Goal: Transaction & Acquisition: Purchase product/service

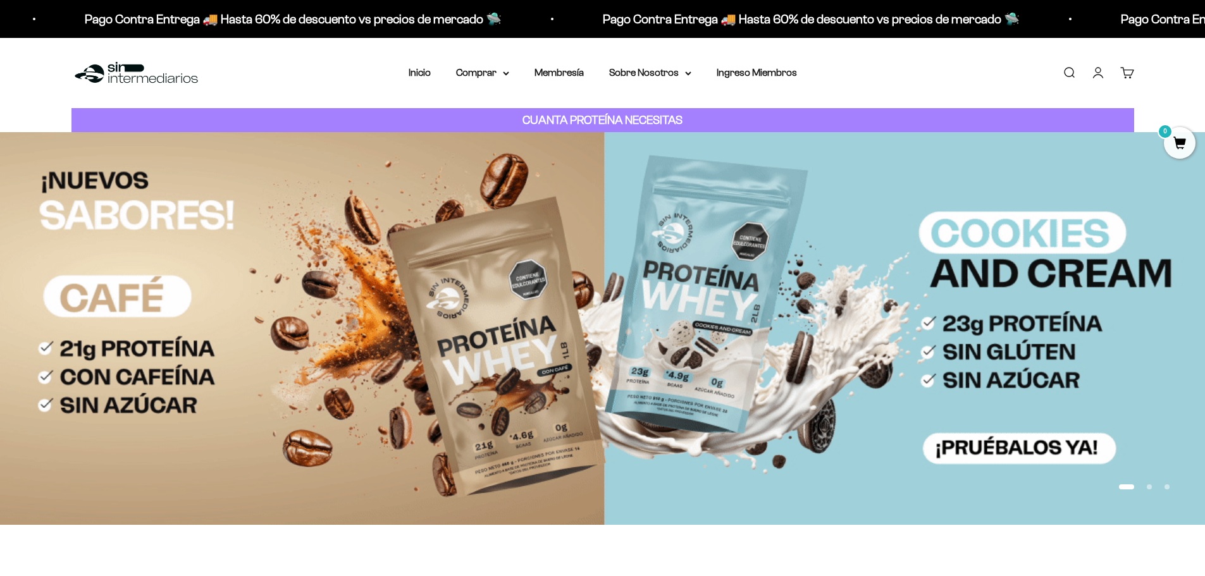
click at [1099, 68] on link "Iniciar sesión" at bounding box center [1099, 73] width 14 height 14
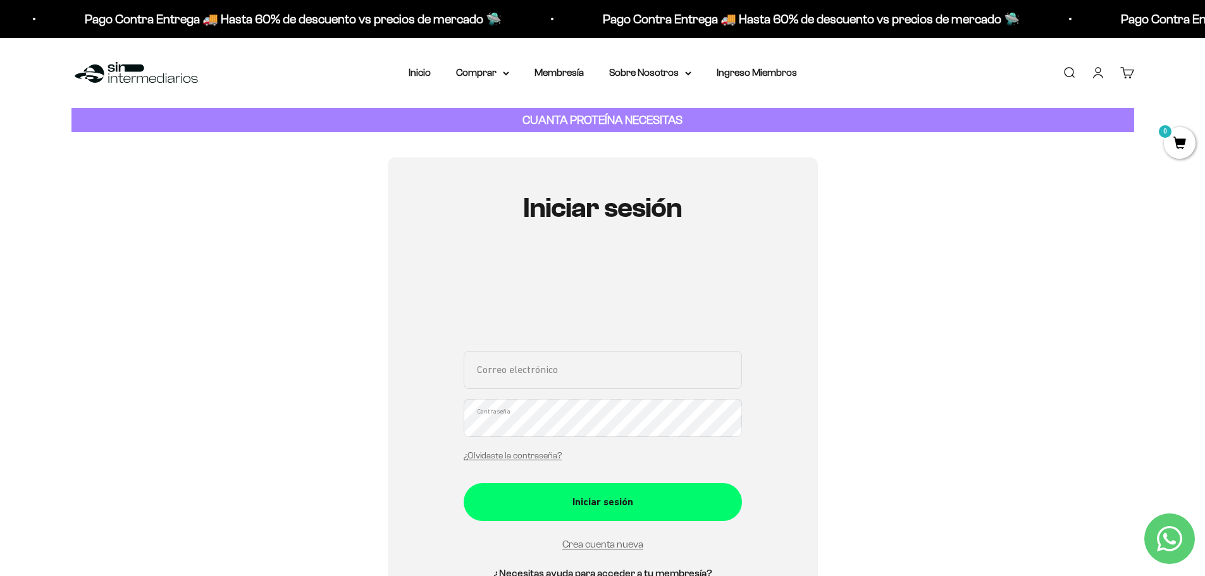
click at [514, 377] on input "Correo electrónico" at bounding box center [603, 370] width 278 height 38
type input "andresfepolo@gmail.com"
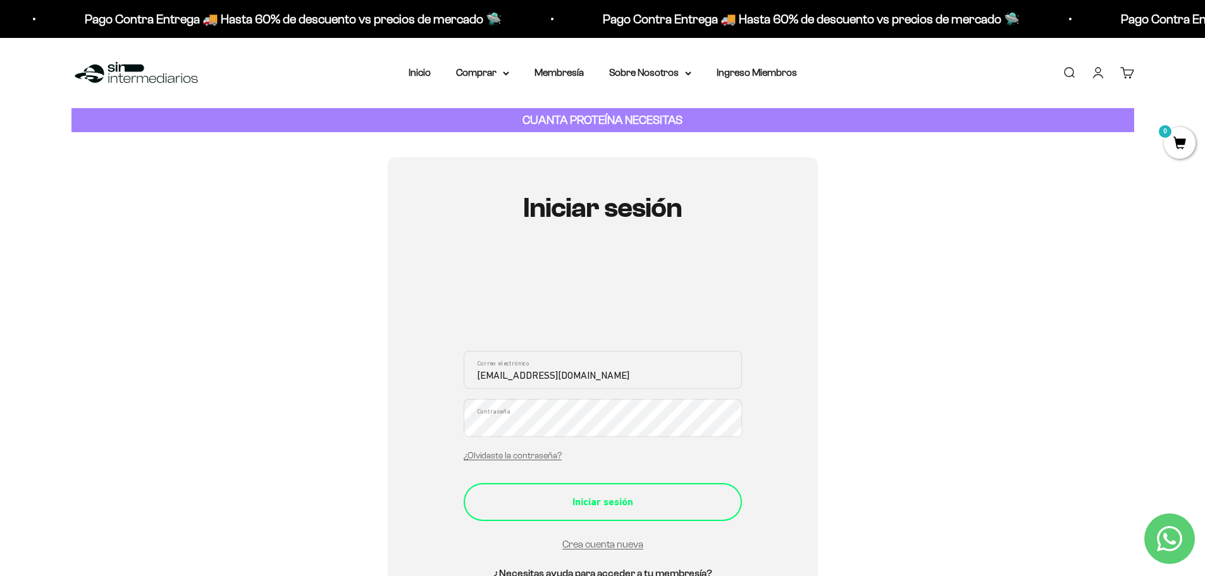
click at [589, 505] on div "Iniciar sesión" at bounding box center [603, 502] width 228 height 16
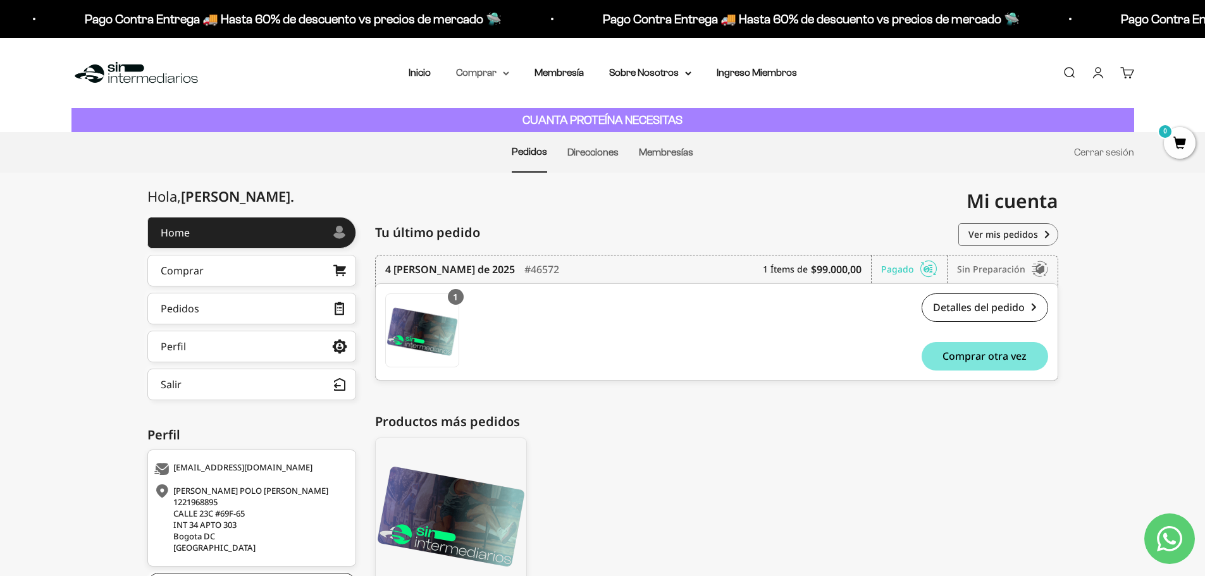
click at [499, 73] on summary "Comprar" at bounding box center [482, 73] width 53 height 16
click at [498, 159] on span "Gomas sin azúcar" at bounding box center [503, 160] width 78 height 11
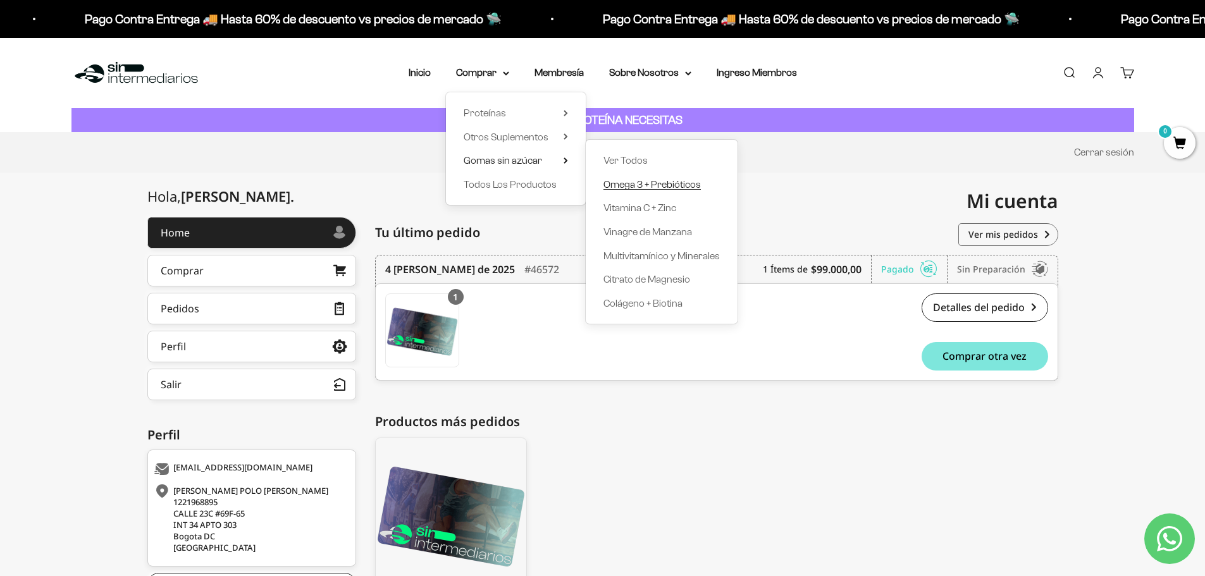
click at [673, 187] on span "Omega 3 + Prebióticos" at bounding box center [652, 184] width 97 height 11
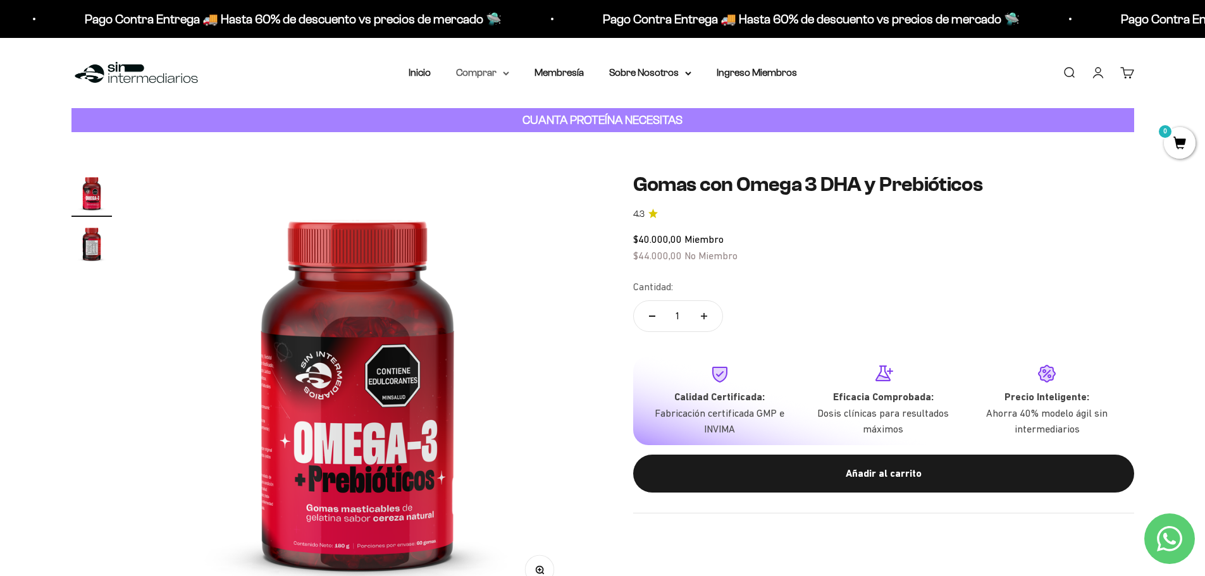
click at [494, 68] on summary "Comprar" at bounding box center [482, 73] width 53 height 16
click at [532, 158] on span "Gomas sin azúcar" at bounding box center [503, 160] width 78 height 11
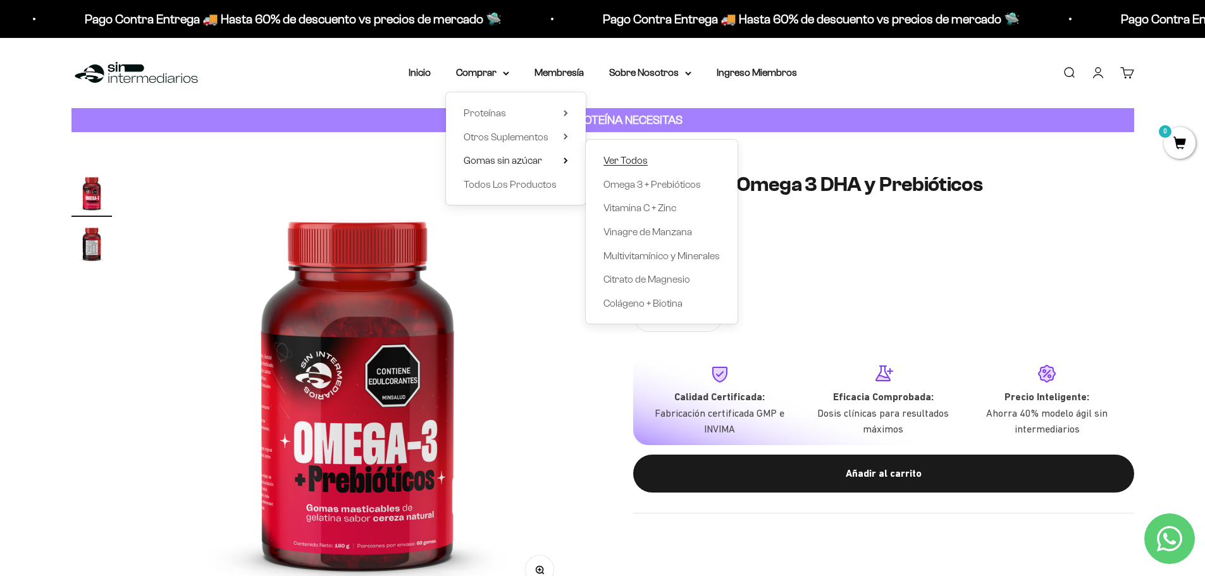
click at [608, 161] on span "Ver Todos" at bounding box center [626, 160] width 44 height 11
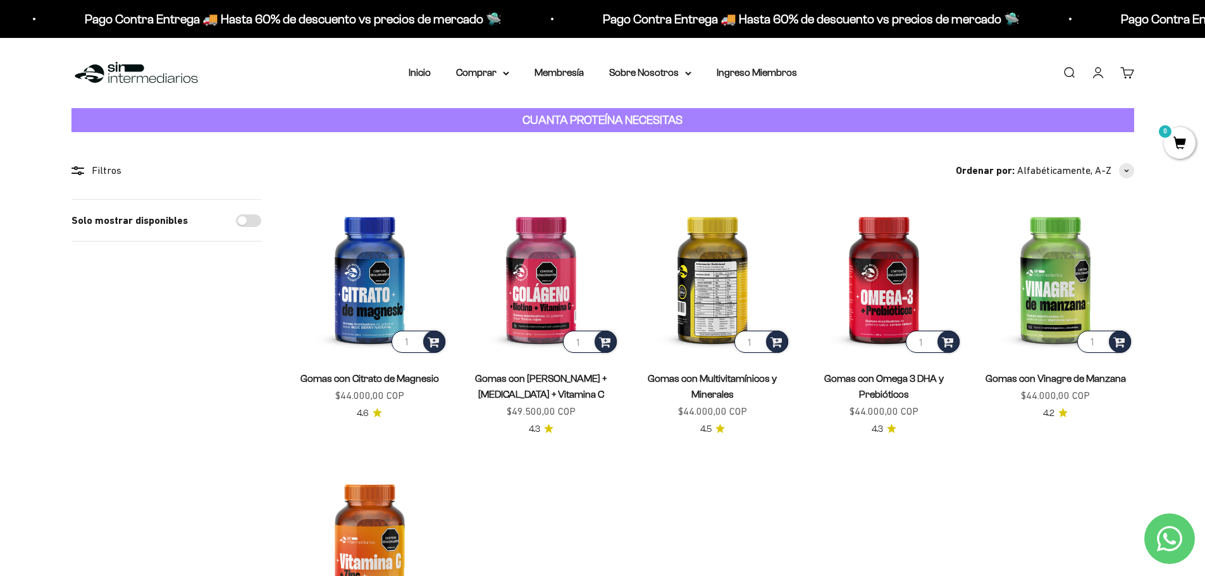
click at [698, 290] on img at bounding box center [713, 277] width 156 height 156
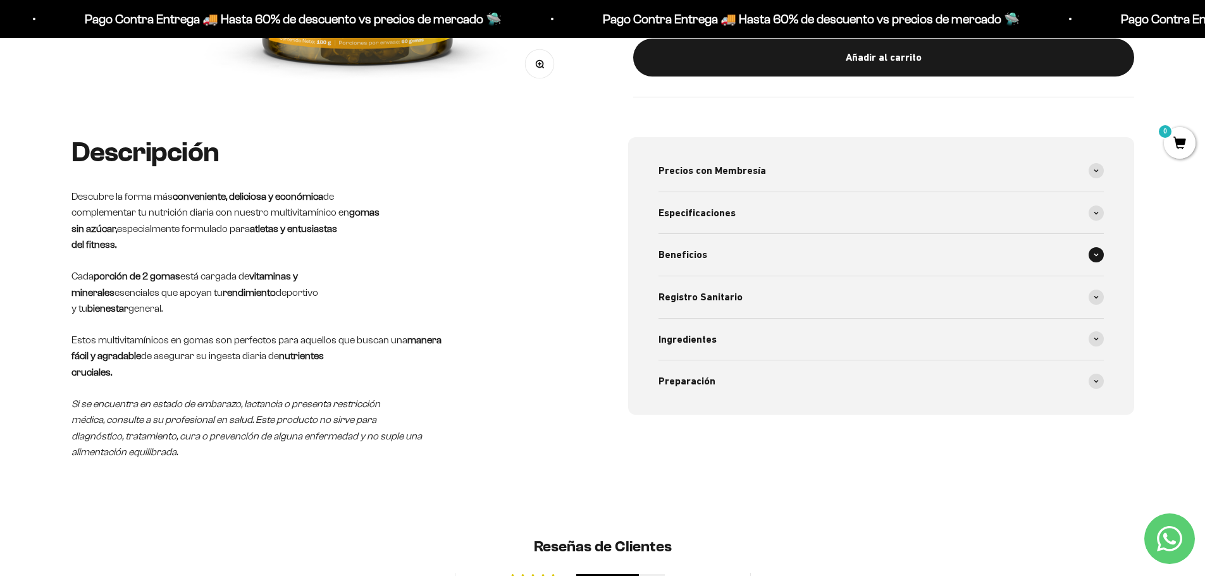
click at [1088, 256] on div "Beneficios" at bounding box center [881, 255] width 445 height 42
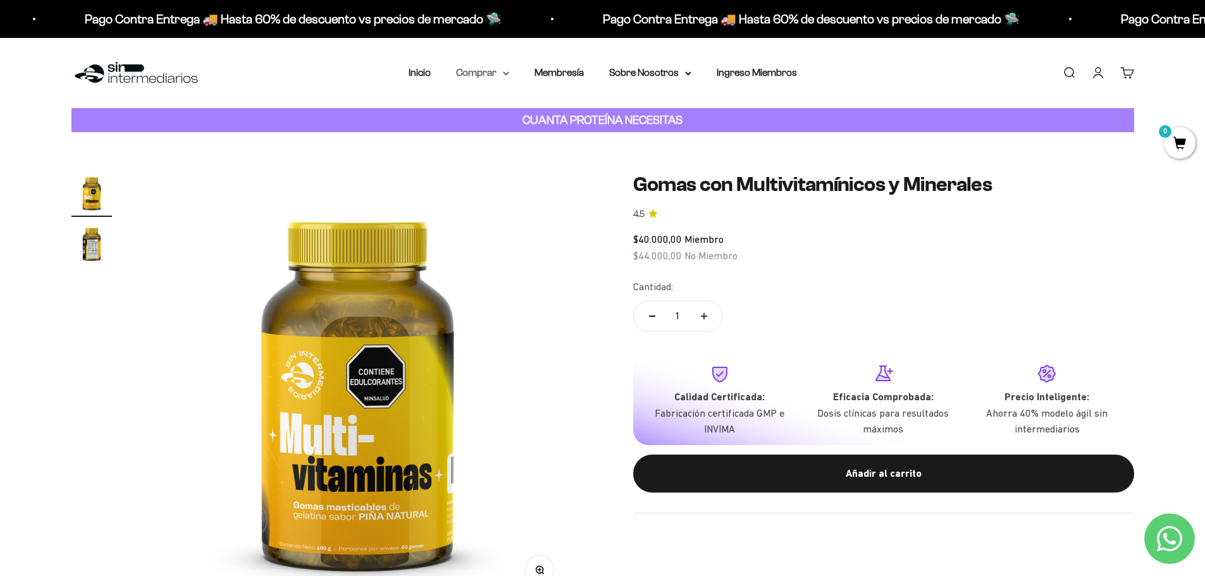
click at [493, 70] on summary "Comprar" at bounding box center [482, 73] width 53 height 16
click at [530, 135] on span "Otros Suplementos" at bounding box center [506, 137] width 85 height 11
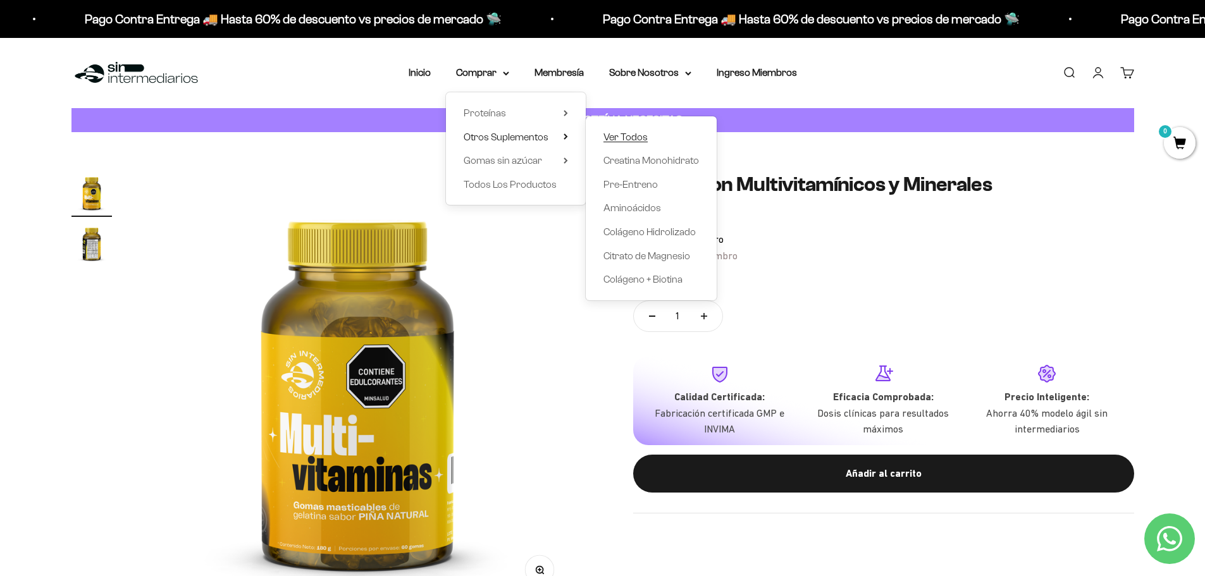
click at [658, 140] on link "Ver Todos" at bounding box center [652, 137] width 96 height 16
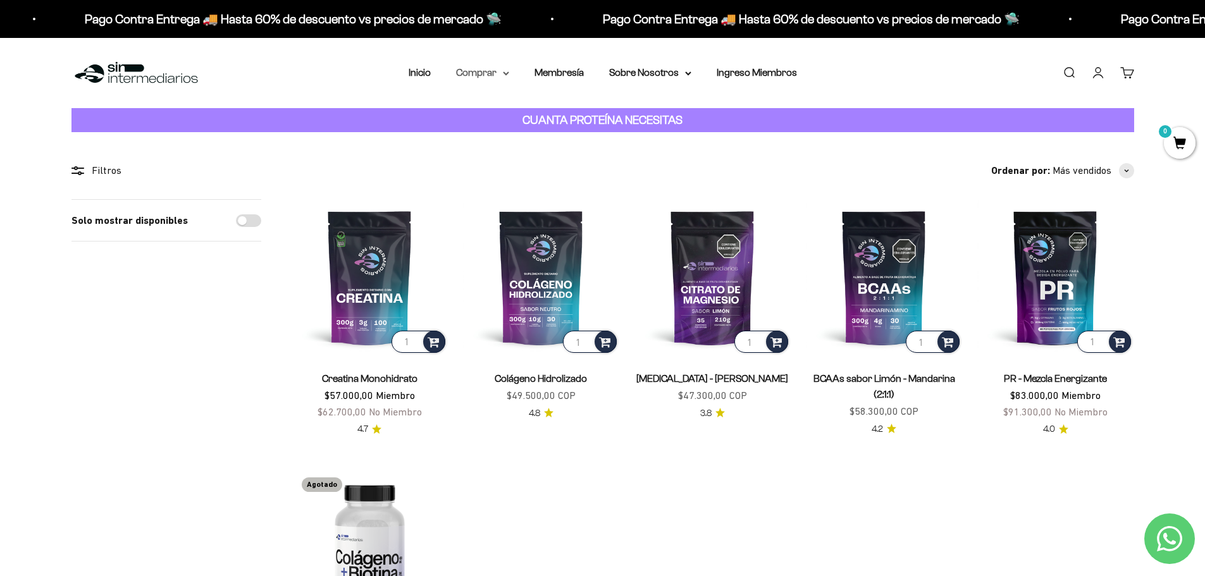
click at [502, 69] on summary "Comprar" at bounding box center [482, 73] width 53 height 16
click at [510, 111] on summary "Proteínas" at bounding box center [516, 113] width 104 height 16
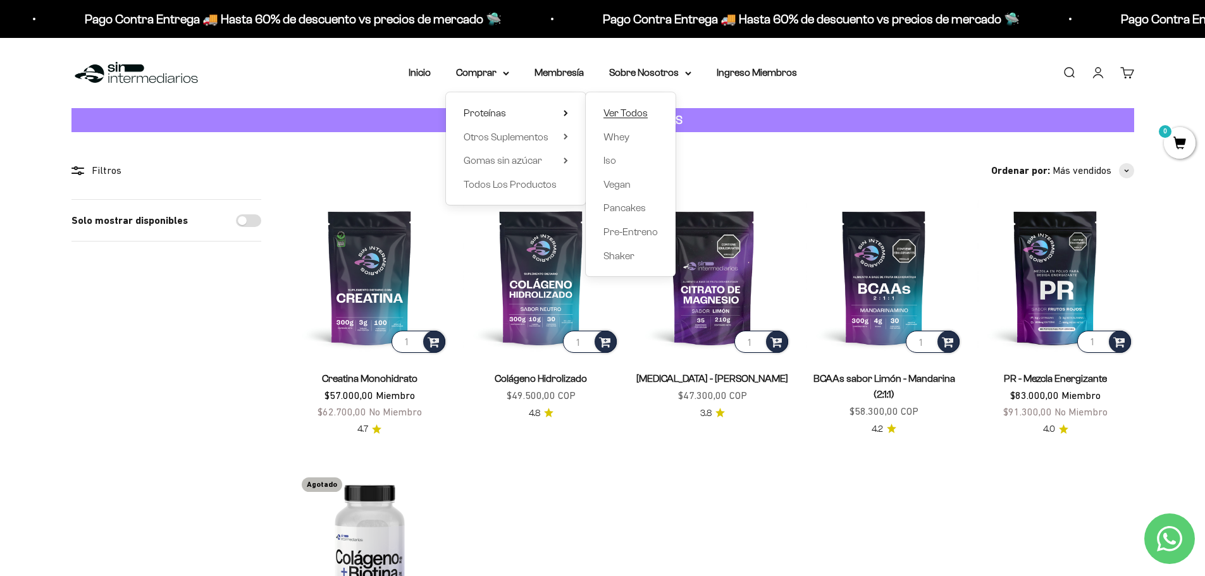
click at [620, 111] on span "Ver Todos" at bounding box center [626, 113] width 44 height 11
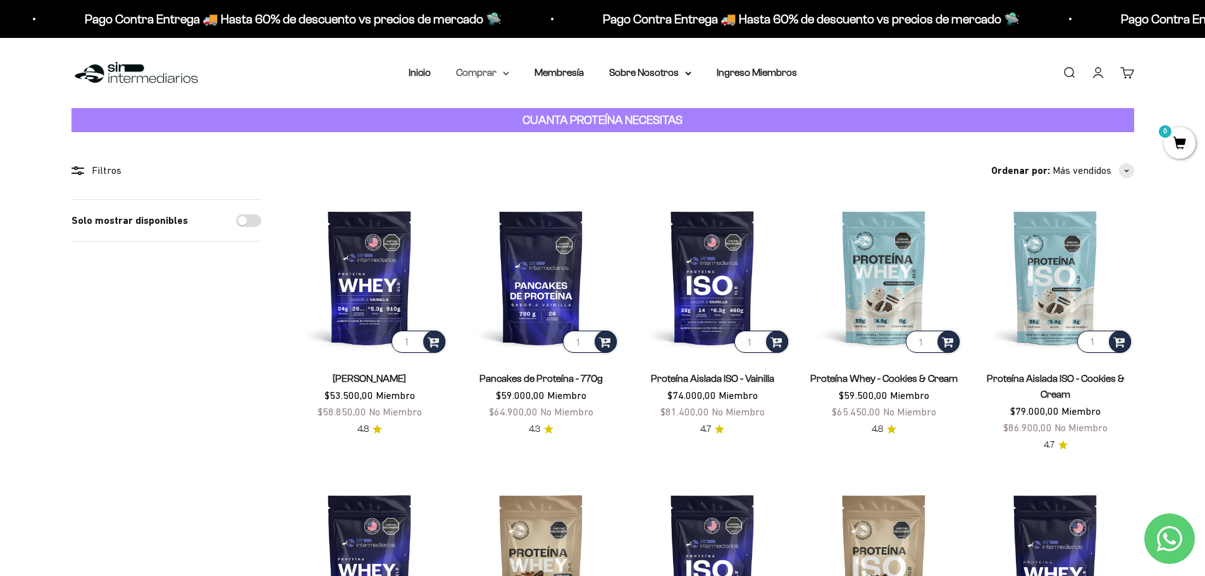
click at [499, 70] on summary "Comprar" at bounding box center [482, 73] width 53 height 16
click at [495, 115] on span "Proteínas" at bounding box center [485, 113] width 42 height 11
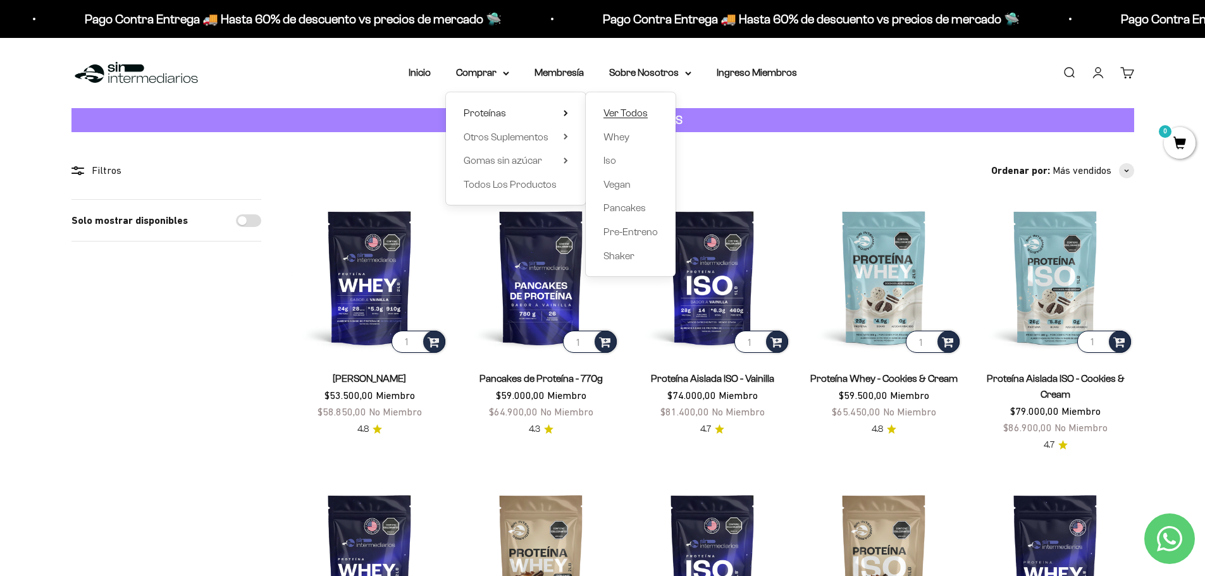
click at [621, 111] on span "Ver Todos" at bounding box center [626, 113] width 44 height 11
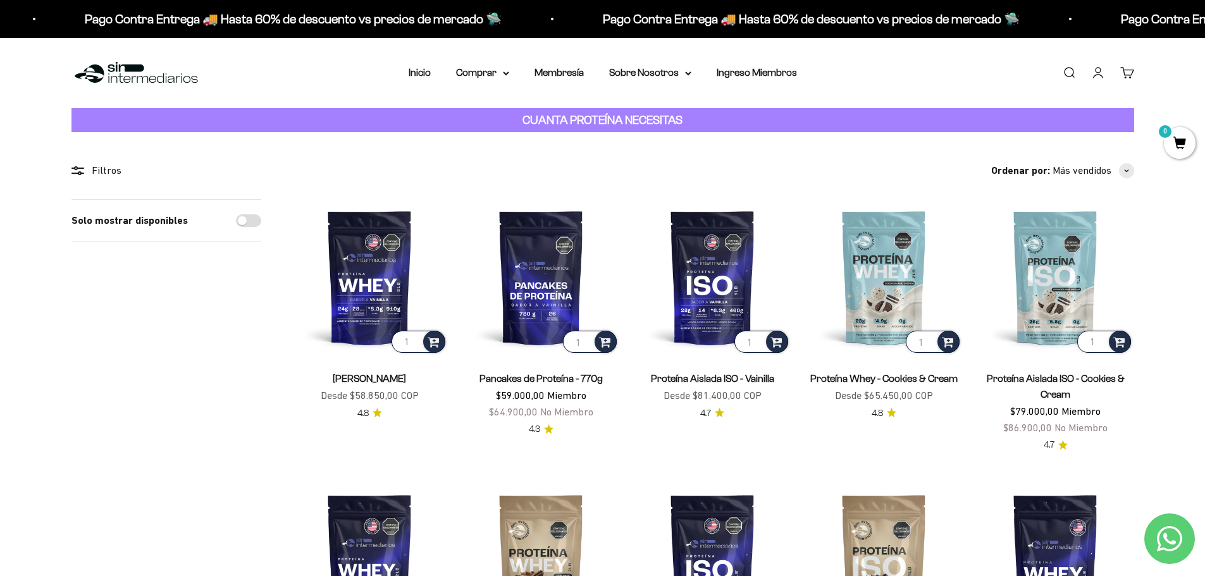
click at [1099, 74] on link "Cuenta" at bounding box center [1099, 73] width 14 height 14
